Goal: Transaction & Acquisition: Purchase product/service

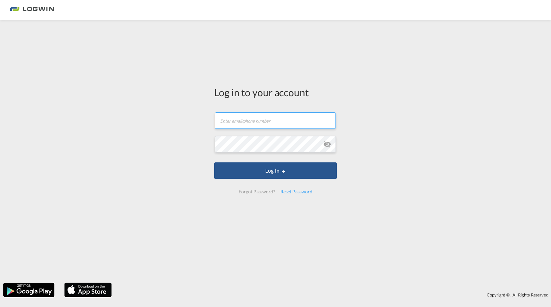
click at [261, 120] on input "text" at bounding box center [275, 120] width 121 height 16
type input "[PERSON_NAME][EMAIL_ADDRESS][DOMAIN_NAME]"
click at [291, 189] on div "Reset Password" at bounding box center [296, 192] width 37 height 12
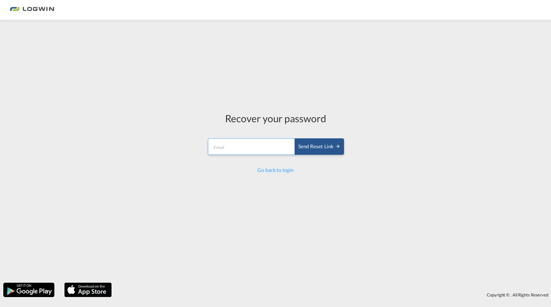
click at [247, 153] on input "email" at bounding box center [251, 146] width 87 height 16
type input "[PERSON_NAME][EMAIL_ADDRESS][DOMAIN_NAME]"
click at [326, 143] on div "Send reset link" at bounding box center [319, 147] width 42 height 8
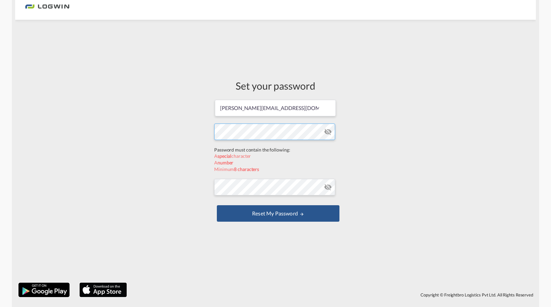
click at [259, 150] on form "hanna.malajuwara@logwin-logistics.com Password must contain the following: A sp…" at bounding box center [275, 161] width 123 height 125
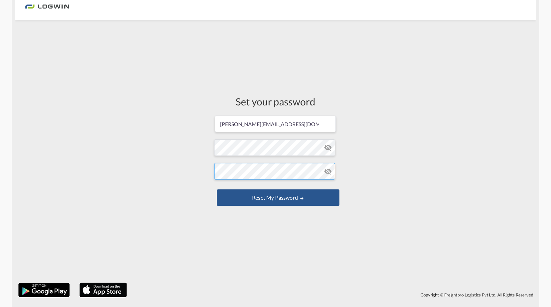
click at [268, 187] on form "hanna.malajuwara@logwin-logistics.com Password must contain the following: A sp…" at bounding box center [275, 161] width 123 height 93
click at [294, 198] on button "Reset my password" at bounding box center [278, 197] width 123 height 16
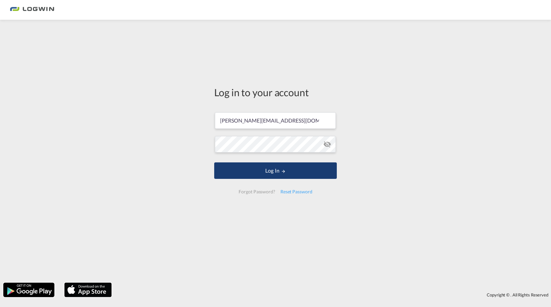
click at [292, 172] on button "Log In" at bounding box center [275, 170] width 123 height 16
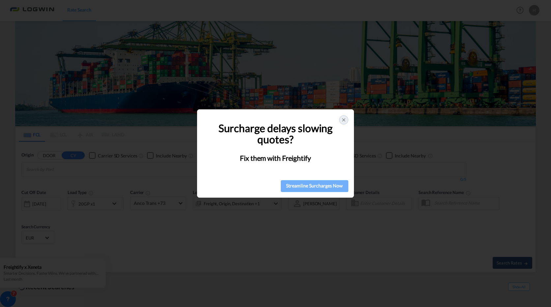
click at [322, 183] on div "Streamline Surcharges Now" at bounding box center [315, 186] width 64 height 10
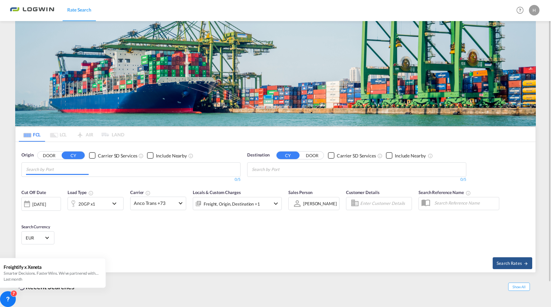
click at [121, 169] on md-chips at bounding box center [131, 170] width 218 height 14
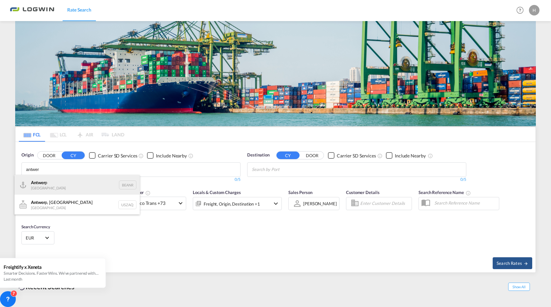
type input "antwer"
click at [62, 190] on div "Antwer p Belgium BEANR" at bounding box center [76, 185] width 125 height 20
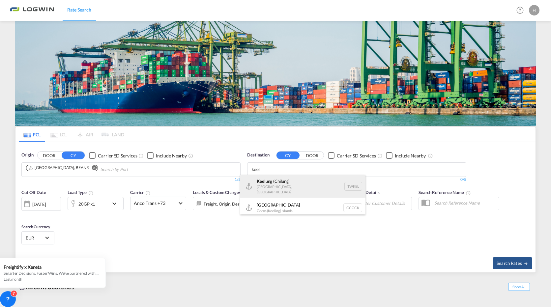
type input "keel"
click at [278, 188] on div "Keel ung (Chilung) Taiwan, Province of China TWKEL" at bounding box center [302, 186] width 125 height 23
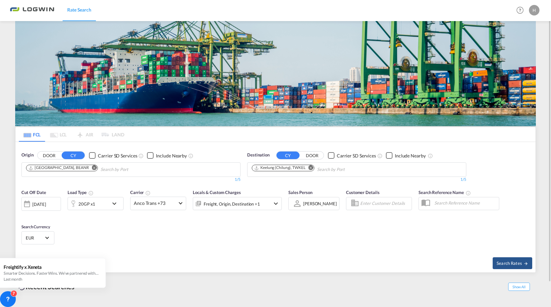
click at [112, 202] on md-icon "icon-chevron-down" at bounding box center [115, 204] width 11 height 8
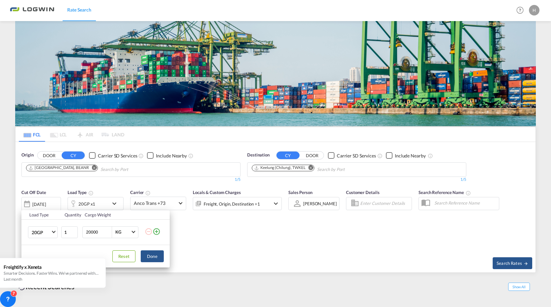
click at [114, 202] on div "Load Type Quantity Cargo Weight 20GP 20GP 40GP 40HC 45HC 20RE 40RE 40HR 20OT 40…" at bounding box center [275, 153] width 551 height 307
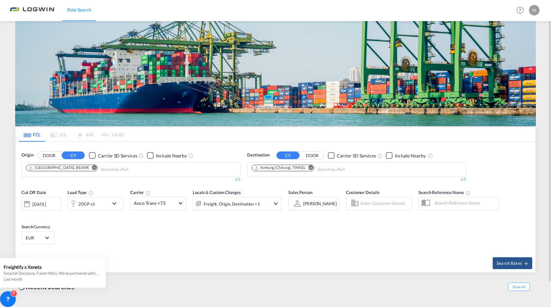
click at [115, 202] on md-icon "icon-chevron-down" at bounding box center [115, 204] width 11 height 8
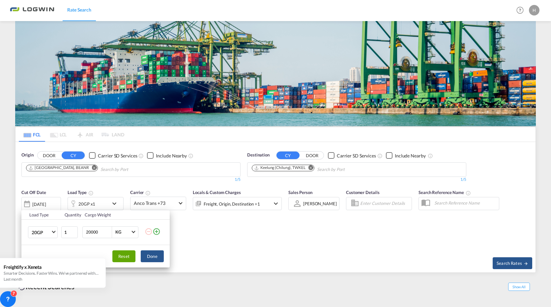
click at [119, 257] on button "Reset" at bounding box center [123, 256] width 23 height 12
click at [126, 256] on button "Reset" at bounding box center [123, 256] width 23 height 12
click at [210, 245] on div "Load Type Quantity Cargo Weight 20GP 20GP 40GP 40HC 45HC 20RE 40RE 40HR 20OT 40…" at bounding box center [275, 153] width 551 height 307
